Goal: Find specific page/section: Find specific page/section

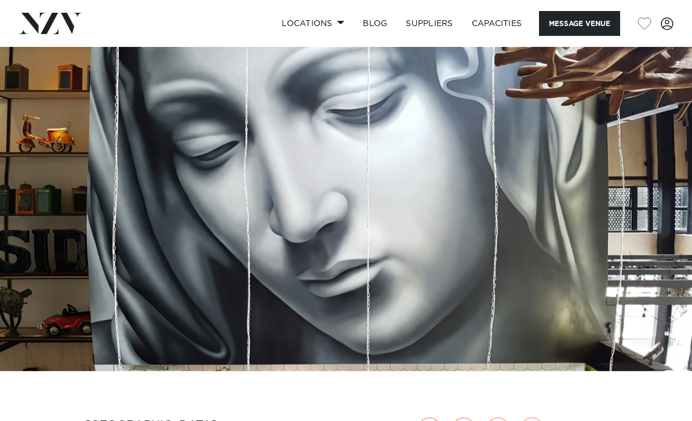
click at [328, 23] on link "Locations" at bounding box center [312, 23] width 81 height 25
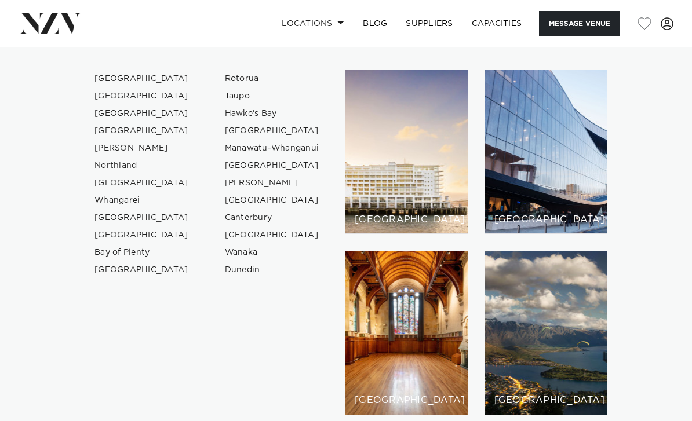
click at [122, 81] on link "[GEOGRAPHIC_DATA]" at bounding box center [141, 78] width 113 height 17
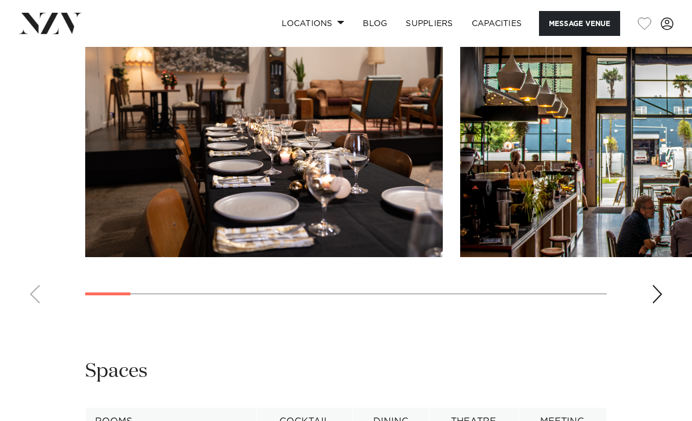
scroll to position [1138, 0]
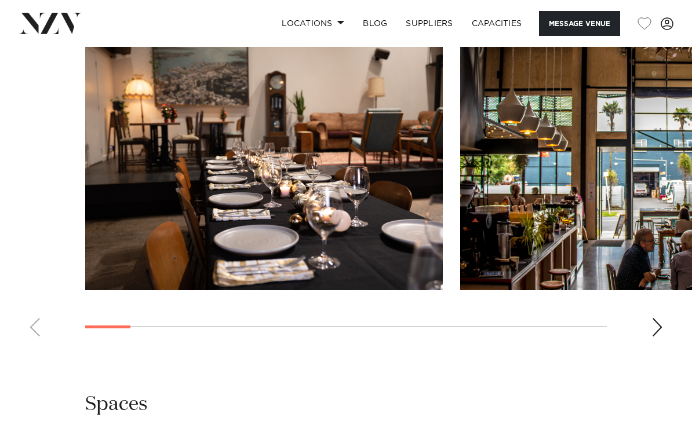
click at [656, 318] on div "Next slide" at bounding box center [657, 327] width 12 height 19
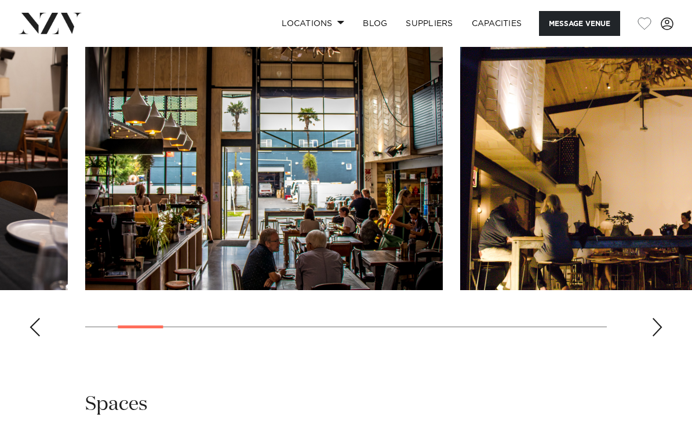
click at [653, 318] on div "Next slide" at bounding box center [657, 327] width 12 height 19
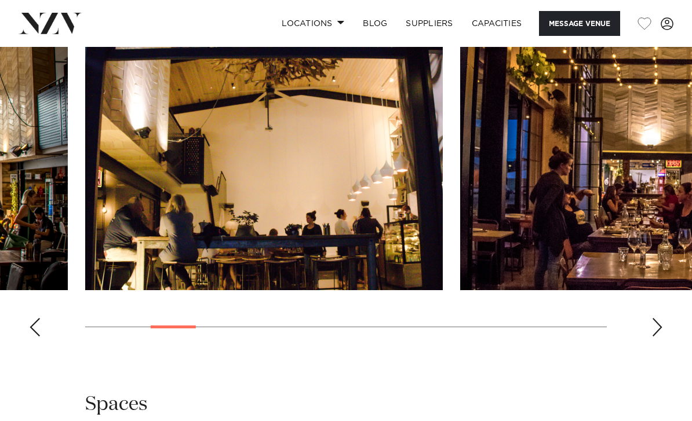
click at [653, 318] on div "Next slide" at bounding box center [657, 327] width 12 height 19
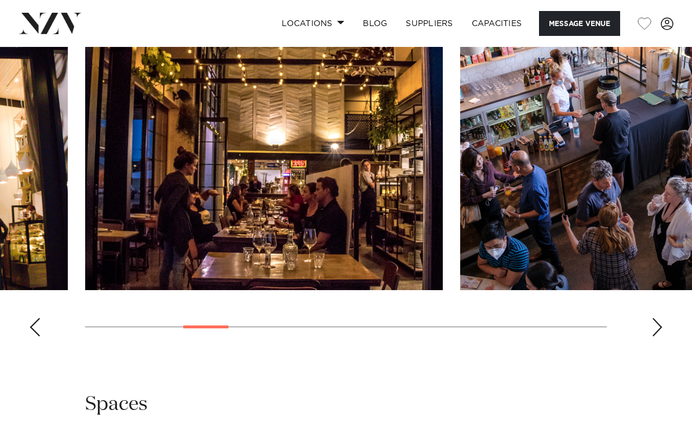
click at [655, 318] on div "Next slide" at bounding box center [657, 327] width 12 height 19
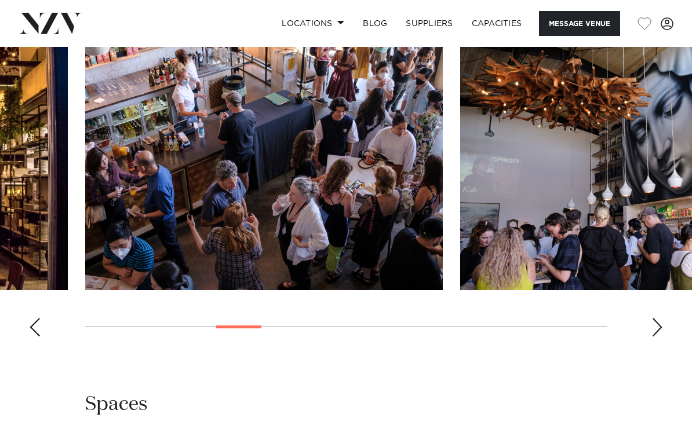
click at [657, 318] on div "Next slide" at bounding box center [657, 327] width 12 height 19
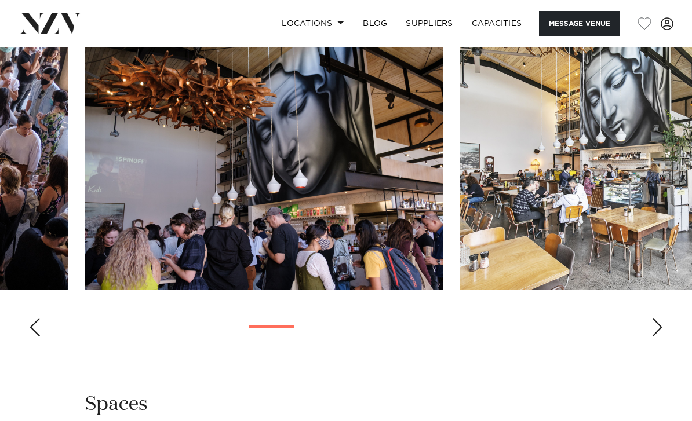
click at [658, 318] on div "Next slide" at bounding box center [657, 327] width 12 height 19
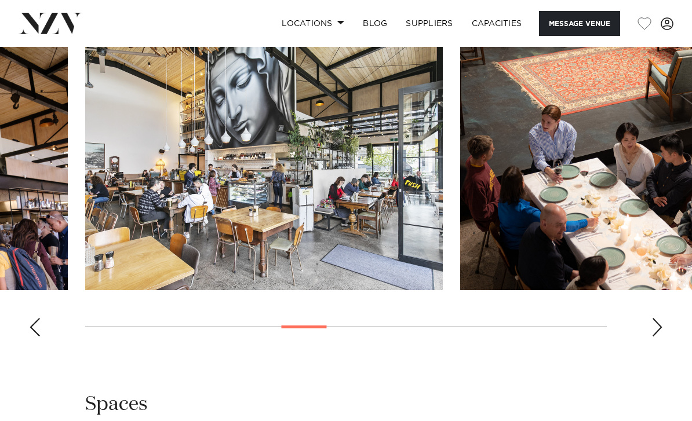
click at [657, 318] on div "Next slide" at bounding box center [657, 327] width 12 height 19
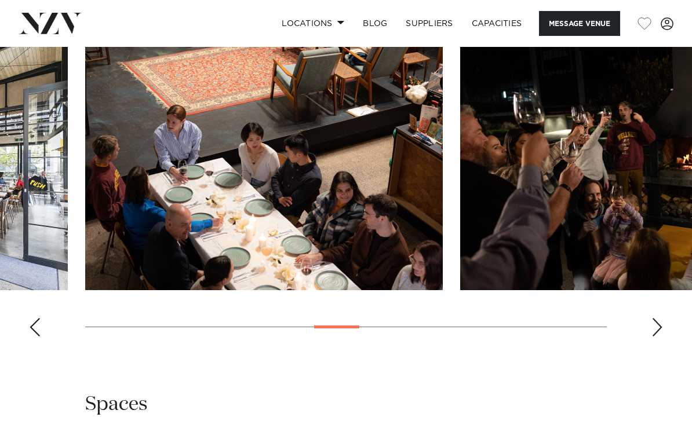
click at [658, 318] on div "Next slide" at bounding box center [657, 327] width 12 height 19
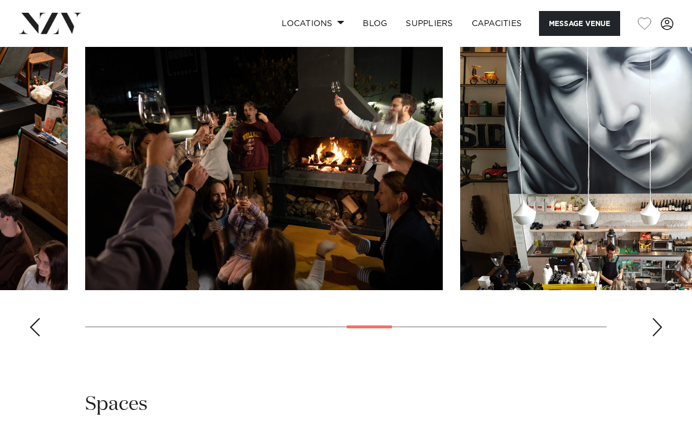
click at [662, 318] on div "Next slide" at bounding box center [657, 327] width 12 height 19
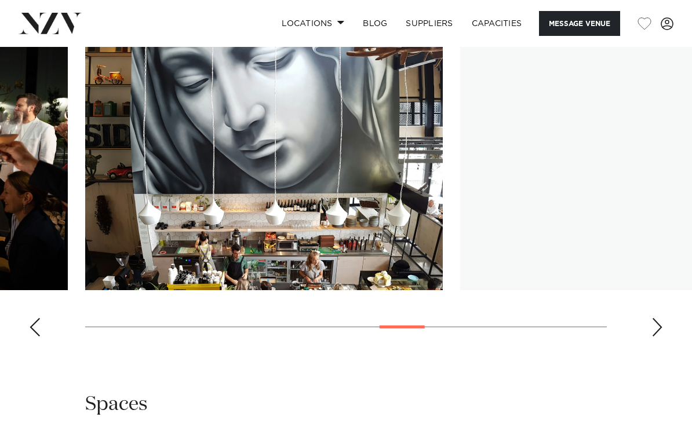
click at [655, 318] on div "Next slide" at bounding box center [657, 327] width 12 height 19
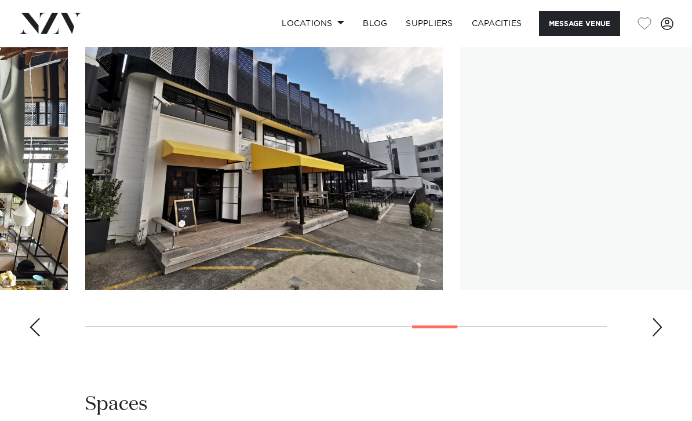
click at [660, 318] on div "Next slide" at bounding box center [657, 327] width 12 height 19
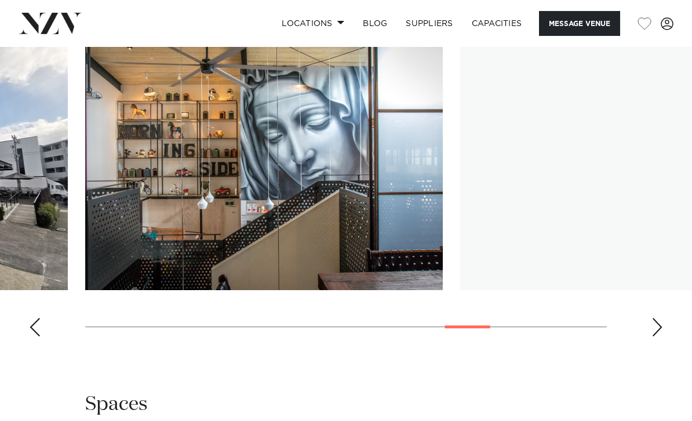
click at [657, 318] on div "Next slide" at bounding box center [657, 327] width 12 height 19
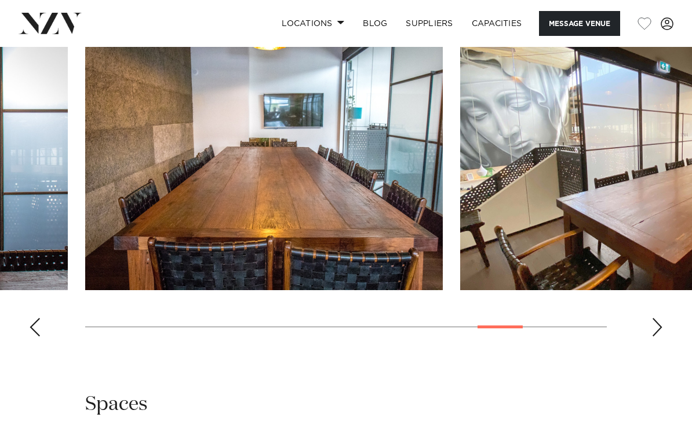
click at [656, 318] on div "Next slide" at bounding box center [657, 327] width 12 height 19
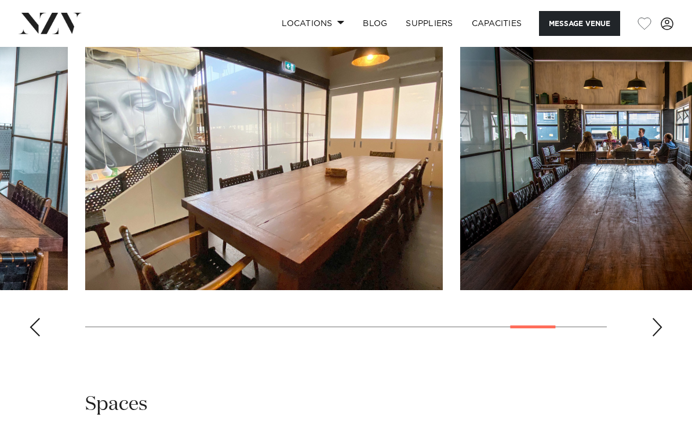
click at [657, 318] on div "Next slide" at bounding box center [657, 327] width 12 height 19
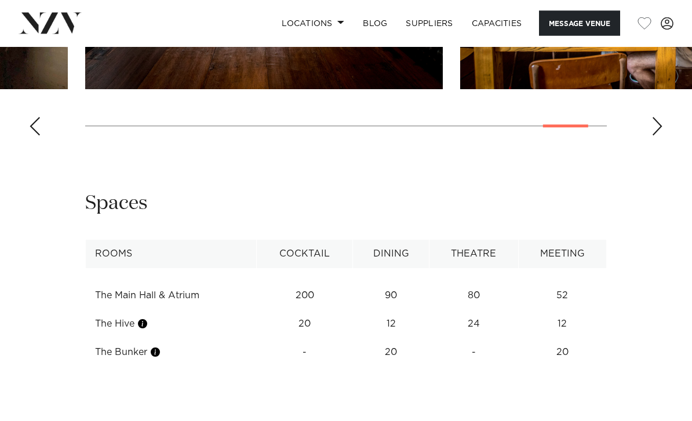
scroll to position [1334, 0]
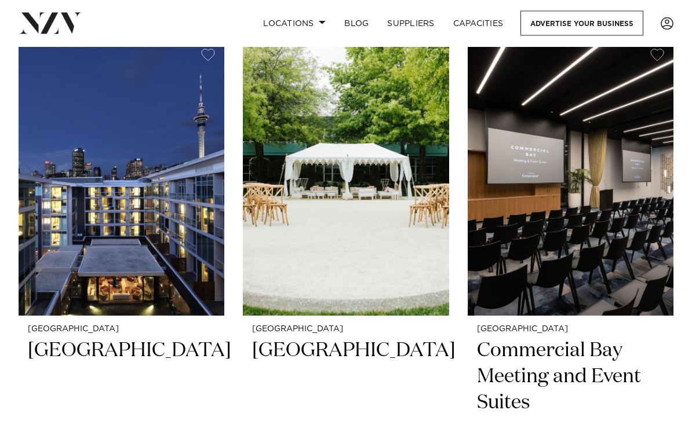
scroll to position [993, 0]
